Goal: Answer question/provide support: Answer question/provide support

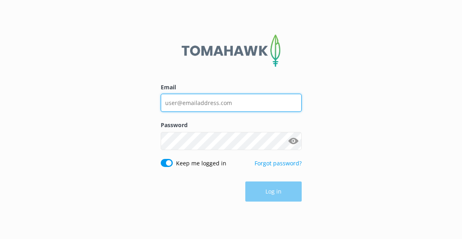
click at [202, 104] on input "Email" at bounding box center [231, 103] width 141 height 18
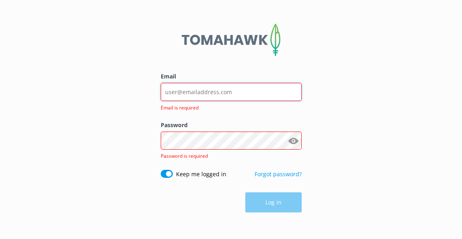
type input "[EMAIL_ADDRESS][DOMAIN_NAME]"
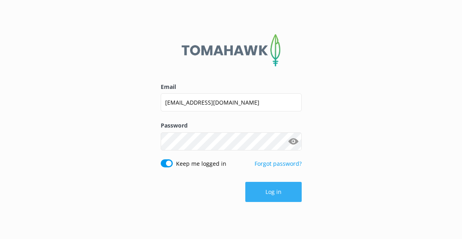
click at [268, 197] on button "Log in" at bounding box center [273, 192] width 56 height 20
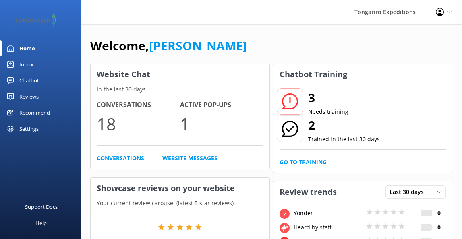
click at [296, 163] on link "Go to Training" at bounding box center [302, 162] width 47 height 9
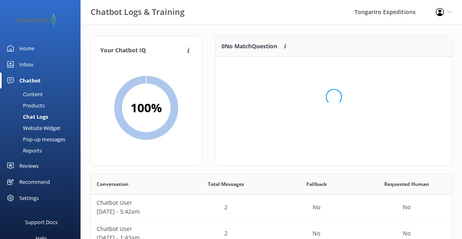
scroll to position [81, 236]
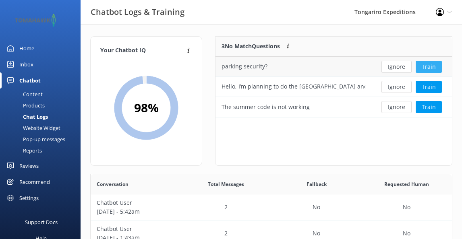
click at [425, 66] on button "Train" at bounding box center [429, 67] width 26 height 12
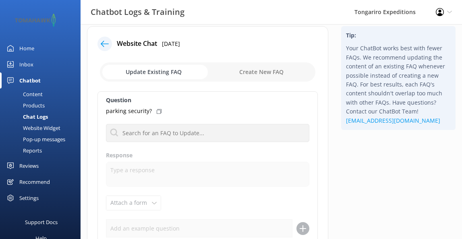
scroll to position [9, 0]
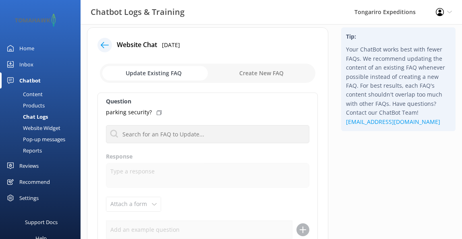
click at [257, 75] on input "checkbox" at bounding box center [207, 73] width 215 height 19
checkbox input "true"
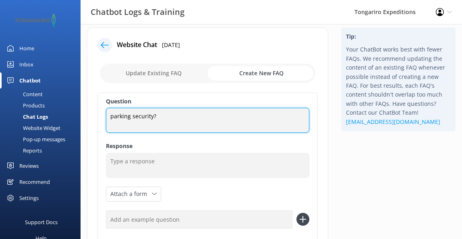
click at [111, 117] on textarea "parking security?" at bounding box center [207, 120] width 203 height 25
click at [229, 118] on textarea "Is there security at the [GEOGRAPHIC_DATA] parking security?" at bounding box center [207, 120] width 203 height 25
type textarea "Is there security at the [GEOGRAPHIC_DATA] parking area?"
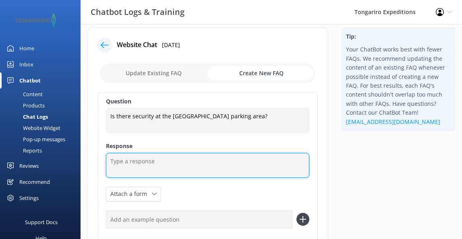
click at [208, 158] on textarea at bounding box center [207, 165] width 203 height 25
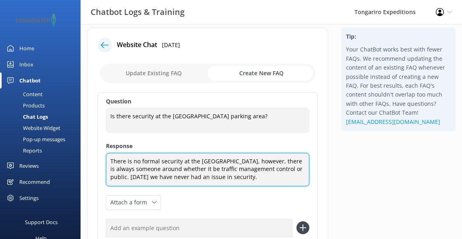
click at [211, 178] on textarea "There is no formal security at the [GEOGRAPHIC_DATA], however, there is always …" at bounding box center [207, 169] width 203 height 33
click at [210, 178] on textarea "There is no formal security at the [GEOGRAPHIC_DATA], however, there is always …" at bounding box center [207, 169] width 203 height 33
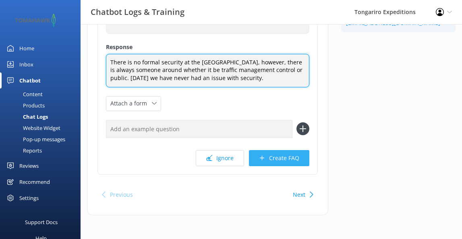
type textarea "There is no formal security at the [GEOGRAPHIC_DATA], however, there is always …"
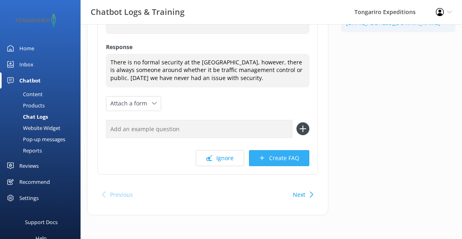
click at [280, 157] on button "Create FAQ" at bounding box center [279, 158] width 60 height 16
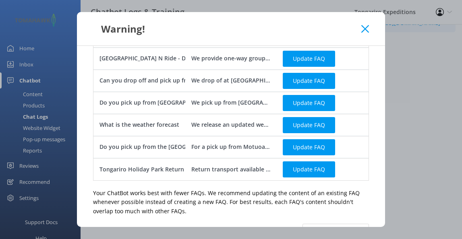
scroll to position [362, 0]
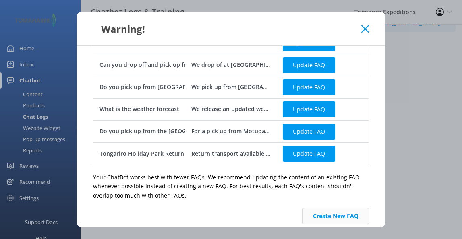
click at [323, 209] on button "Create New FAQ" at bounding box center [335, 216] width 66 height 16
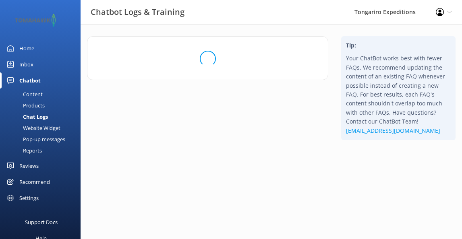
scroll to position [0, 0]
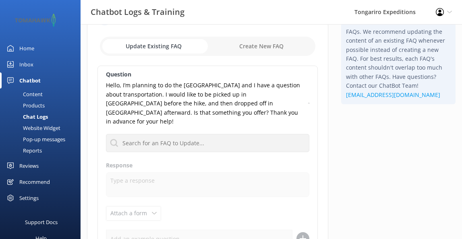
scroll to position [34, 0]
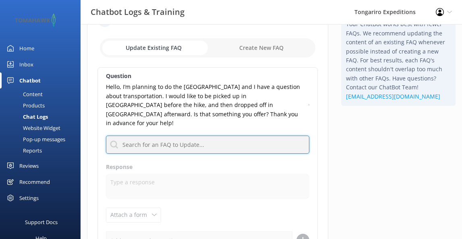
click at [135, 136] on input "text" at bounding box center [207, 145] width 203 height 18
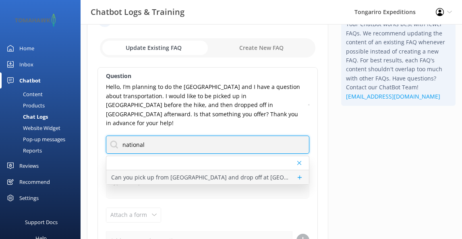
type input "national"
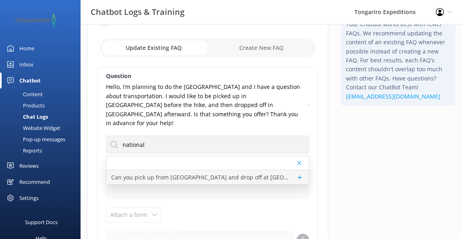
click at [152, 173] on p "Can you pick up from [GEOGRAPHIC_DATA] and drop off at [GEOGRAPHIC_DATA]?" at bounding box center [201, 177] width 181 height 9
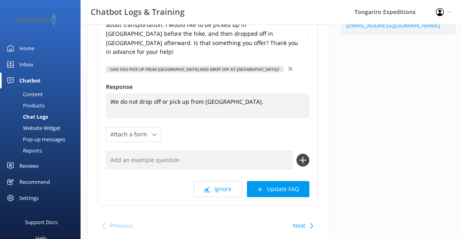
scroll to position [128, 0]
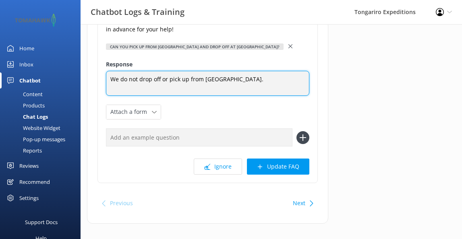
click at [267, 71] on textarea "We do not drop off or pick up from [GEOGRAPHIC_DATA]." at bounding box center [207, 83] width 203 height 25
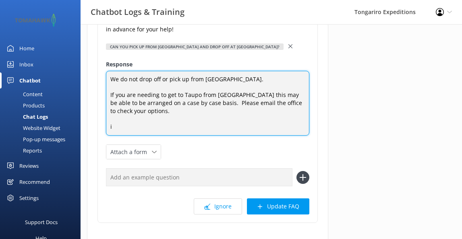
scroll to position [0, 0]
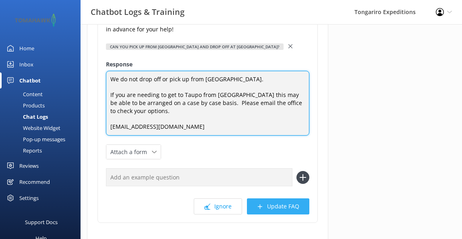
type textarea "We do not drop off or pick up from [GEOGRAPHIC_DATA]. If you are needing to get…"
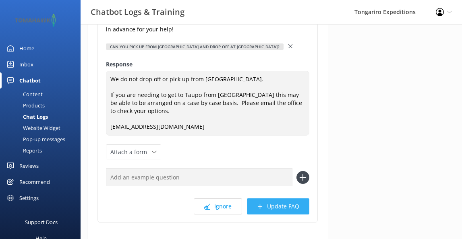
click at [276, 199] on button "Update FAQ" at bounding box center [278, 207] width 62 height 16
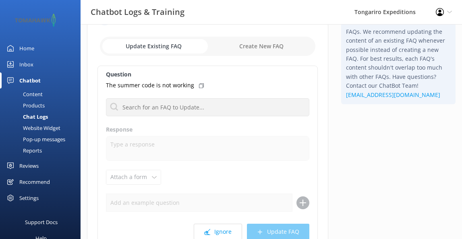
scroll to position [35, 0]
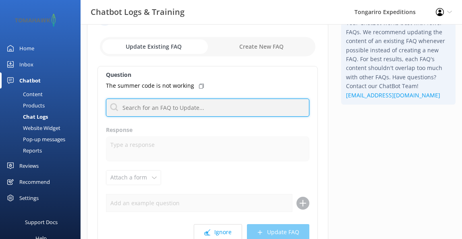
click at [168, 106] on input "text" at bounding box center [207, 108] width 203 height 18
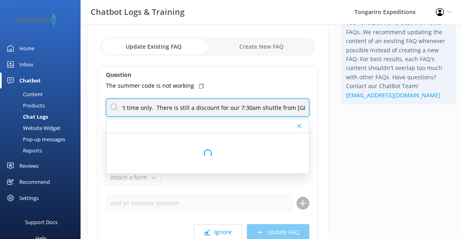
scroll to position [0, 127]
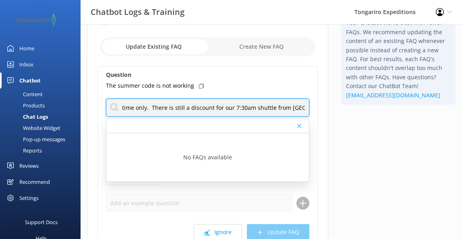
click at [175, 107] on input "The summer code was a promotion for a short time only. There is still a discoun…" at bounding box center [207, 108] width 203 height 18
type input "The summer code was a promotion for a short time only. There is a discount for …"
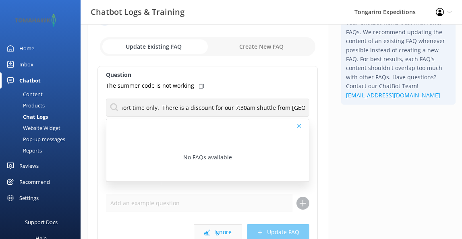
scroll to position [0, 0]
click at [221, 232] on button "Ignore" at bounding box center [218, 232] width 48 height 16
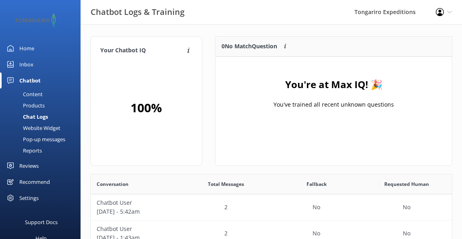
scroll to position [101, 236]
